Goal: Information Seeking & Learning: Learn about a topic

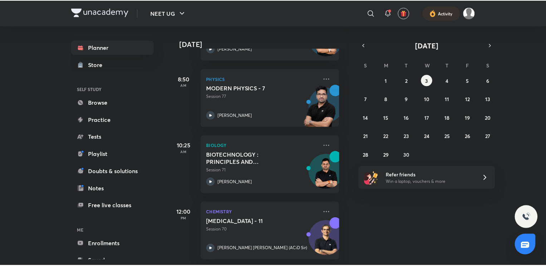
scroll to position [159, 7]
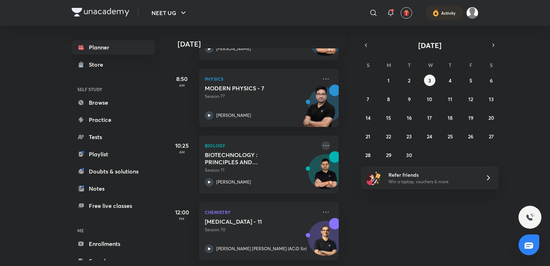
click at [323, 145] on icon at bounding box center [326, 145] width 6 height 1
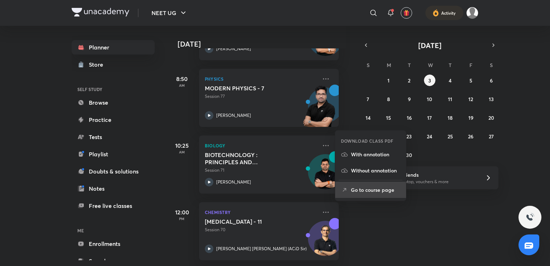
click at [385, 193] on p "Go to course page" at bounding box center [375, 190] width 49 height 8
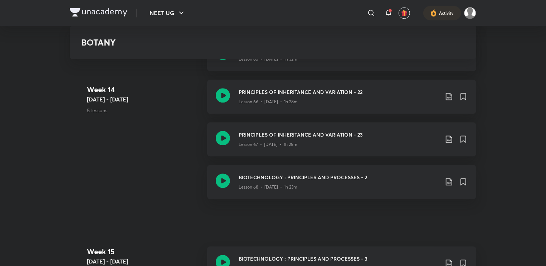
scroll to position [3489, 0]
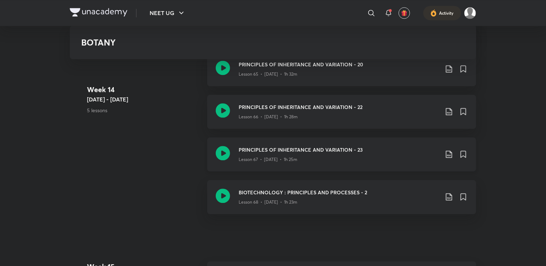
click at [449, 156] on icon at bounding box center [449, 154] width 9 height 9
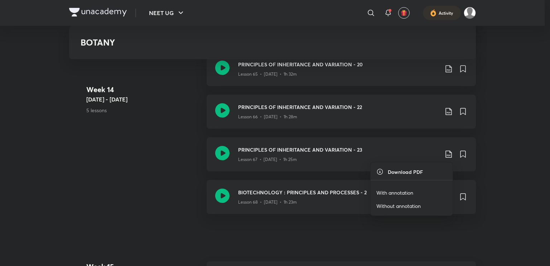
click at [410, 193] on p "With annotation" at bounding box center [394, 193] width 37 height 8
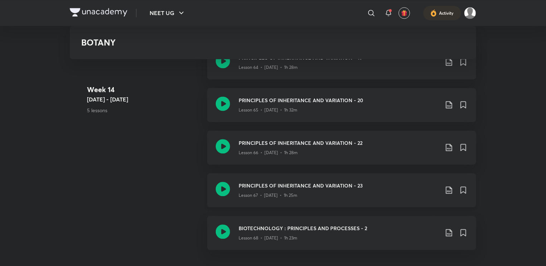
scroll to position [3452, 0]
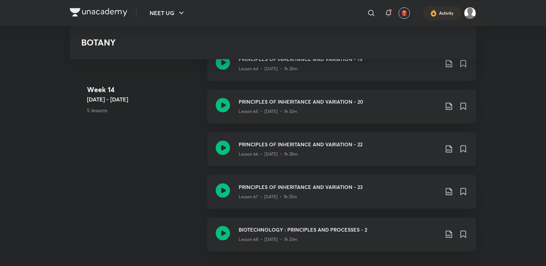
click at [448, 144] on icon at bounding box center [449, 148] width 9 height 9
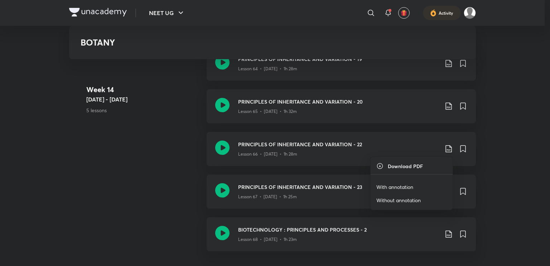
click at [398, 185] on p "With annotation" at bounding box center [394, 187] width 37 height 8
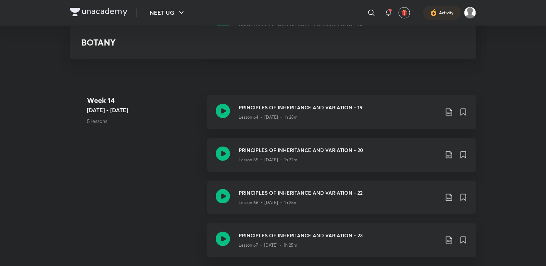
scroll to position [3403, 0]
click at [449, 156] on icon at bounding box center [449, 154] width 6 height 7
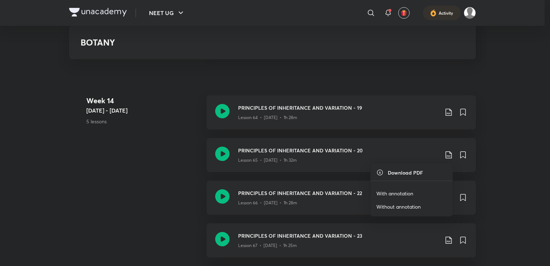
click at [400, 192] on p "With annotation" at bounding box center [394, 193] width 37 height 8
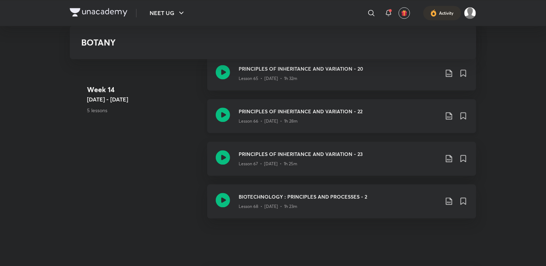
scroll to position [3484, 0]
click at [354, 164] on div "Lesson 67 • [DATE] • 1h 25m" at bounding box center [339, 162] width 201 height 9
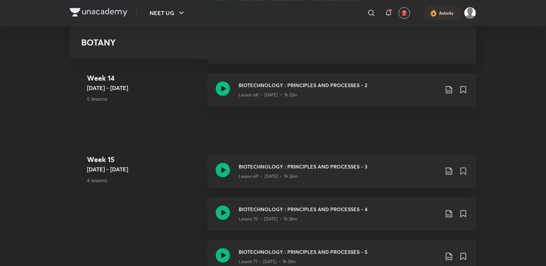
scroll to position [3619, 0]
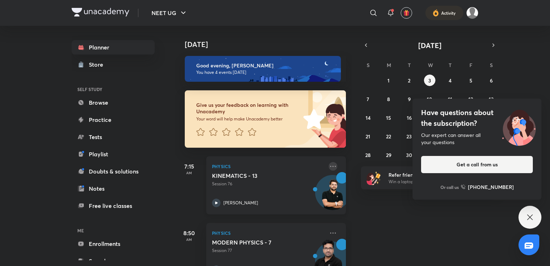
click at [329, 165] on icon at bounding box center [333, 166] width 9 height 9
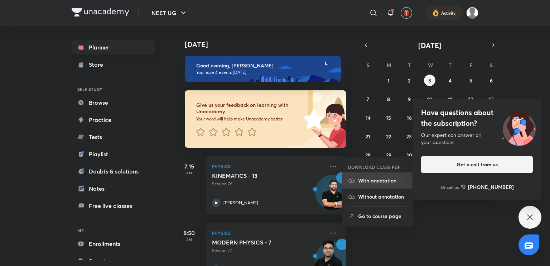
click at [383, 181] on p "With annotation" at bounding box center [382, 181] width 49 height 8
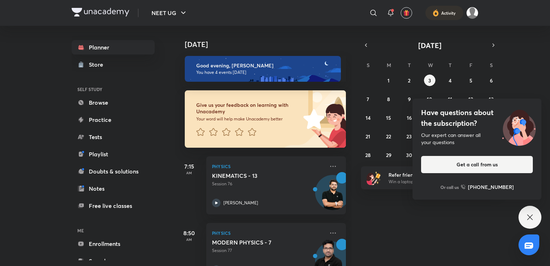
click at [530, 218] on icon at bounding box center [529, 216] width 5 height 5
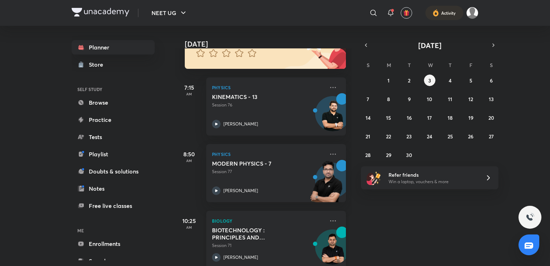
scroll to position [159, 0]
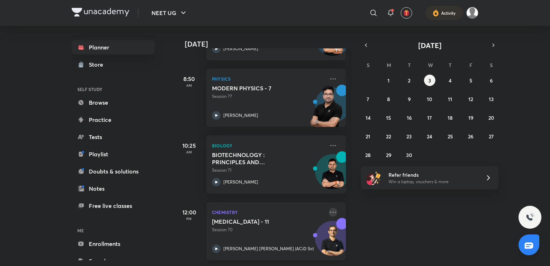
click at [329, 208] on icon at bounding box center [333, 212] width 9 height 9
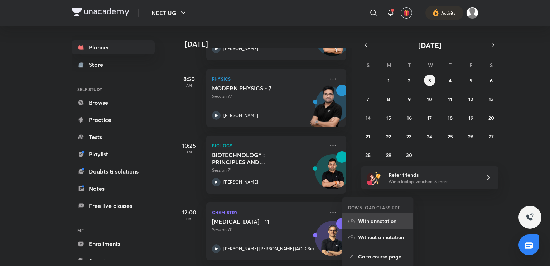
click at [371, 220] on p "With annotation" at bounding box center [382, 221] width 49 height 8
